Goal: Task Accomplishment & Management: Complete application form

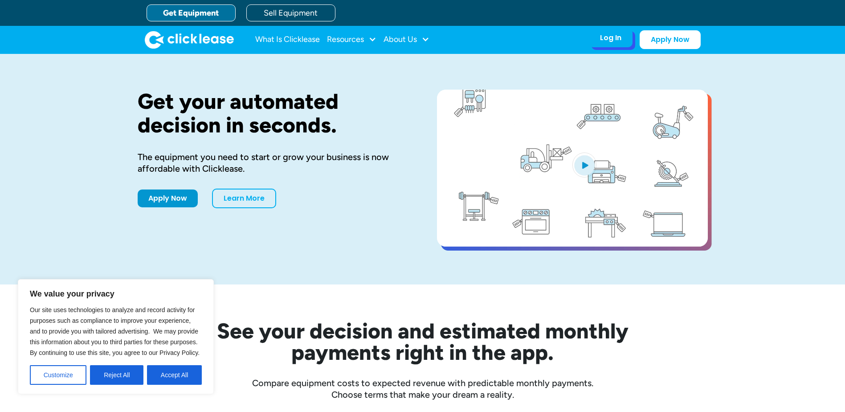
click at [624, 45] on div "Log In Account login I use Clicklease to get my equipment Partner Portal I offe…" at bounding box center [611, 38] width 44 height 19
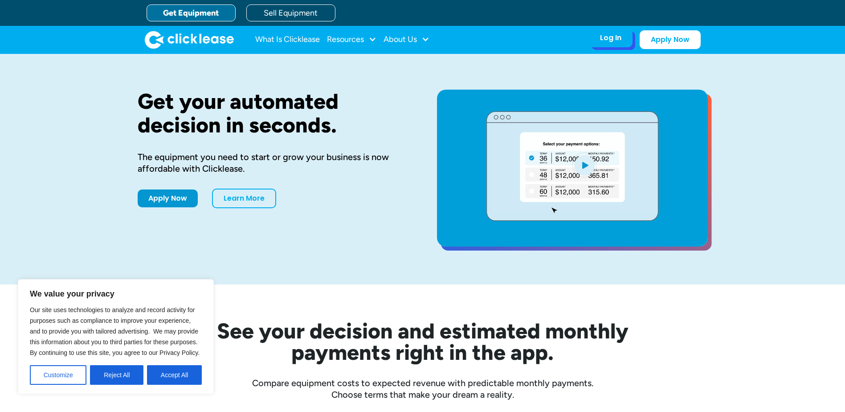
click at [624, 45] on div "Log In Account login I use Clicklease to get my equipment Partner Portal I offe…" at bounding box center [611, 38] width 44 height 19
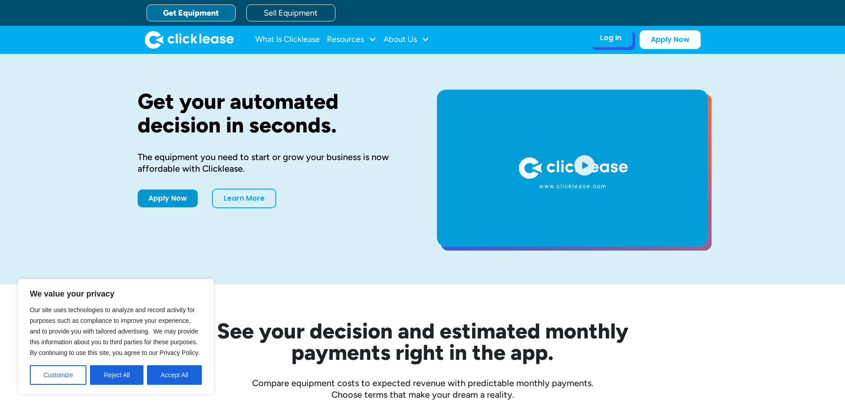
click at [624, 47] on div "Log In Account login I use Clicklease to get my equipment Partner Portal I offe…" at bounding box center [611, 38] width 44 height 19
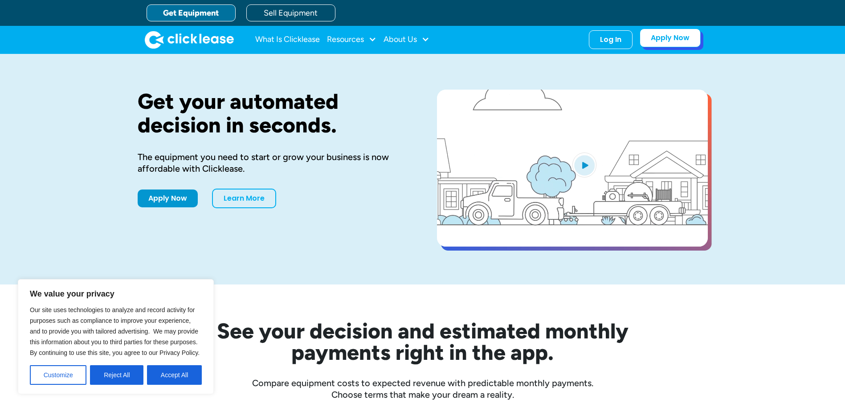
click at [668, 38] on link "Apply Now" at bounding box center [670, 38] width 61 height 19
